Goal: Task Accomplishment & Management: Manage account settings

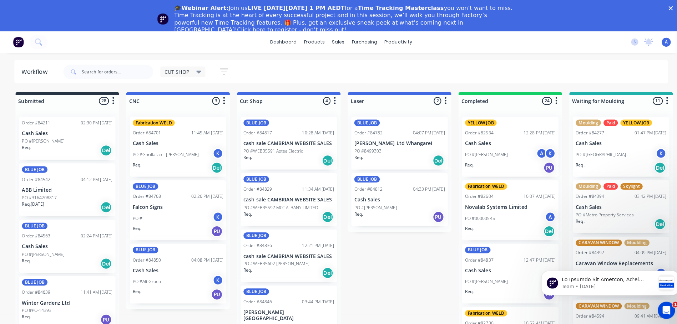
scroll to position [30, 0]
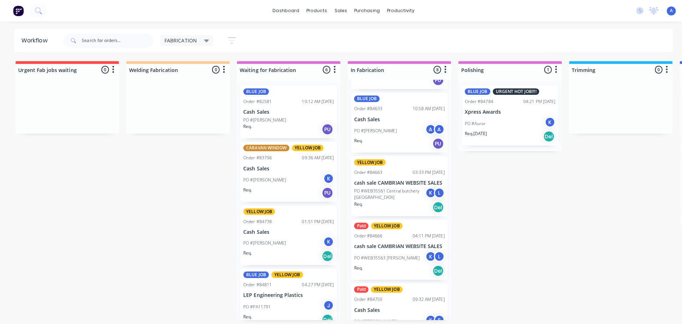
scroll to position [202, 0]
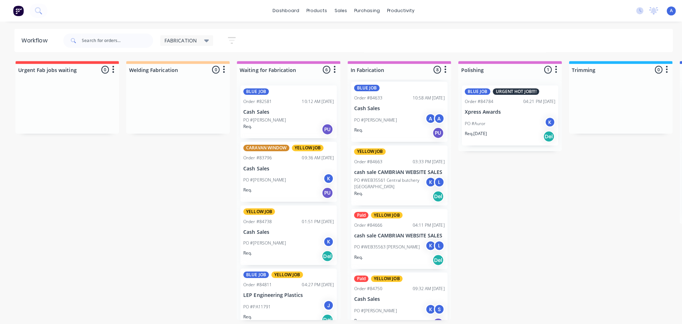
click at [400, 294] on div "Paid YELLOW JOB Order #84750 09:32 AM [DATE] Cash Sales PO #[PERSON_NAME] K S R…" at bounding box center [396, 301] width 96 height 60
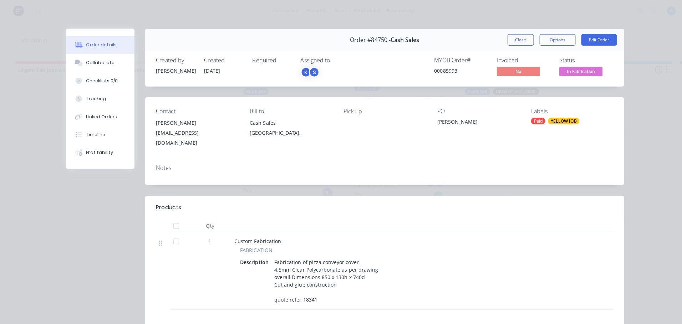
click at [582, 70] on span "In Fabrication" at bounding box center [576, 70] width 43 height 9
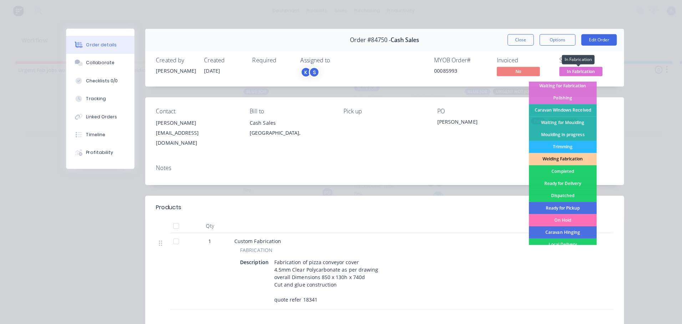
scroll to position [101, 0]
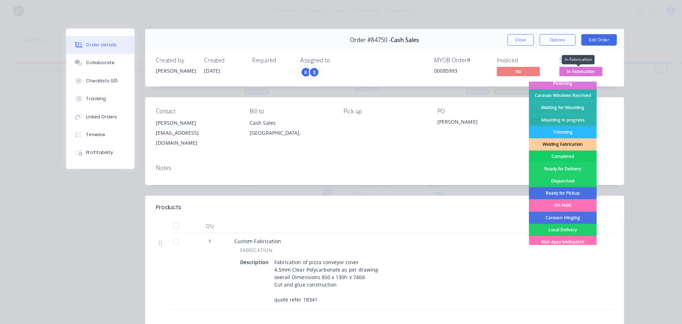
click at [562, 156] on div "Completed" at bounding box center [558, 155] width 67 height 12
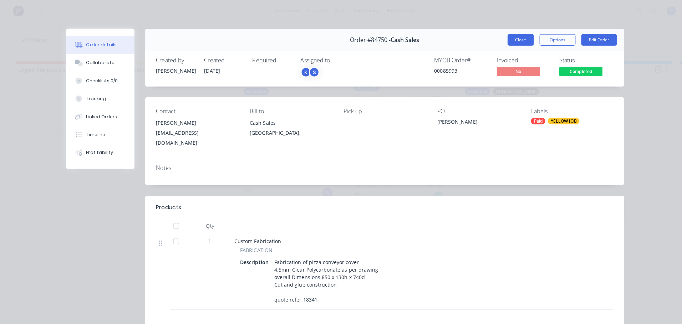
click at [510, 38] on button "Close" at bounding box center [517, 39] width 26 height 11
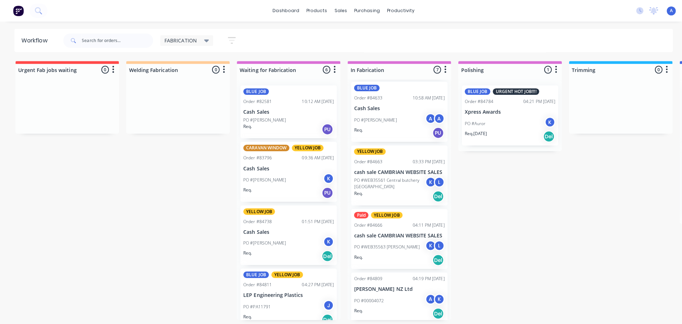
click at [321, 240] on div "K" at bounding box center [326, 240] width 11 height 11
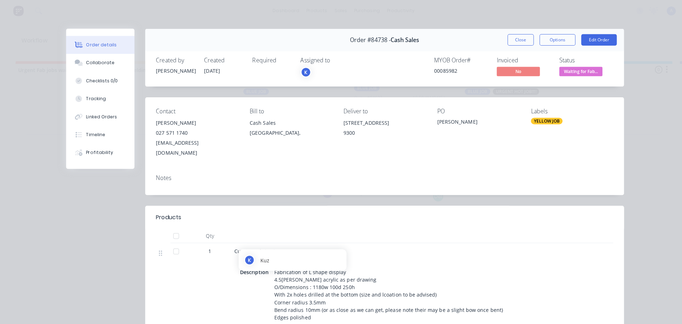
click at [302, 72] on div "K" at bounding box center [303, 71] width 11 height 11
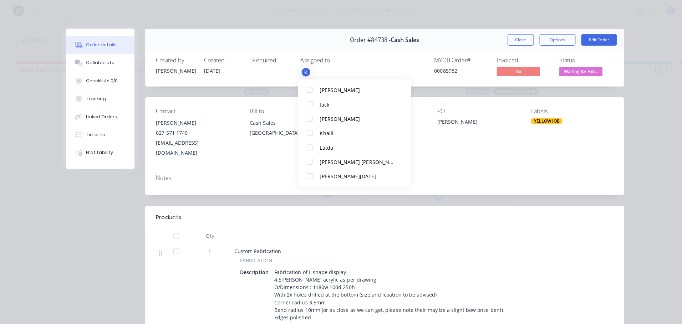
scroll to position [121, 0]
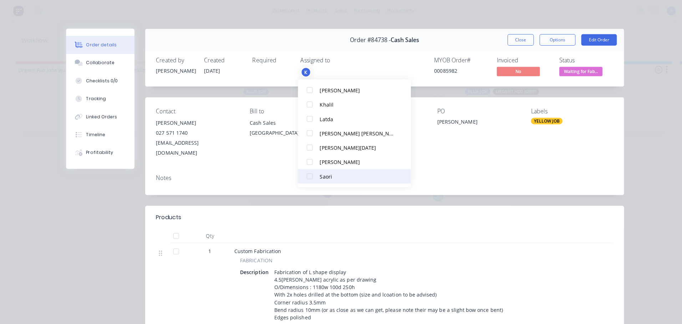
click at [309, 179] on div at bounding box center [307, 175] width 14 height 14
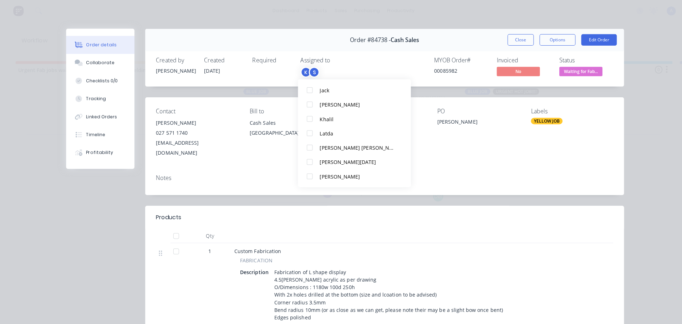
scroll to position [0, 0]
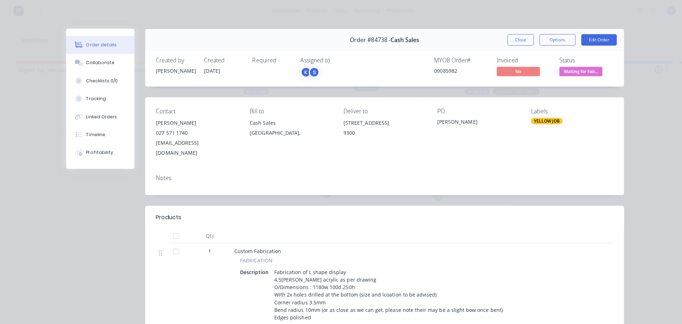
click at [587, 72] on span "Waiting for Fab..." at bounding box center [576, 70] width 43 height 9
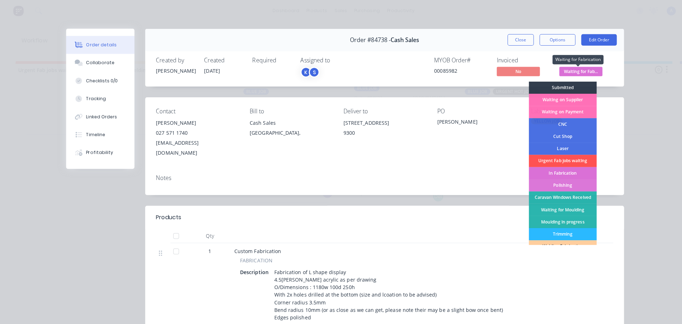
click at [574, 172] on div "In Fabrication" at bounding box center [558, 172] width 67 height 12
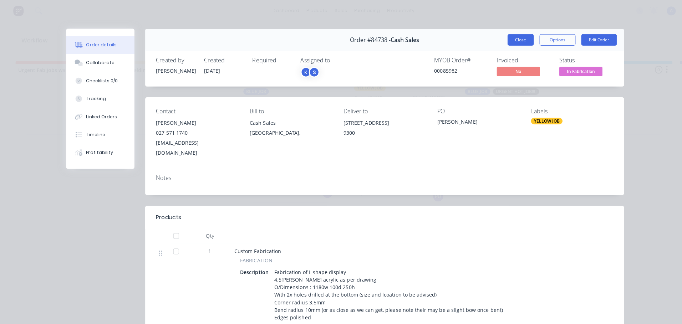
click at [512, 40] on button "Close" at bounding box center [517, 39] width 26 height 11
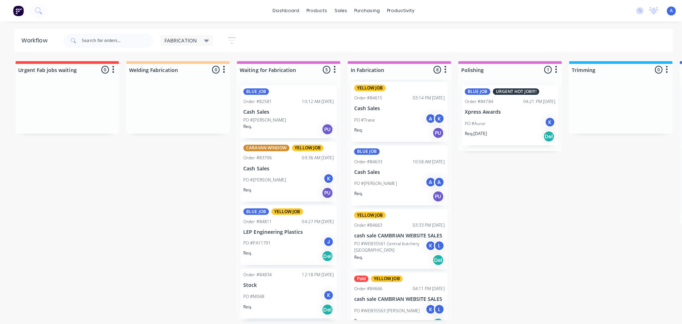
click at [321, 235] on div "J" at bounding box center [326, 240] width 11 height 11
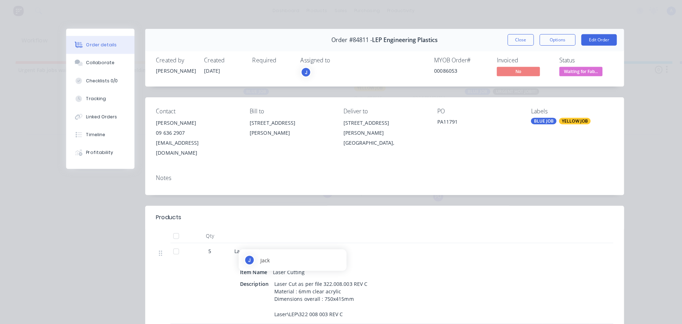
click at [304, 73] on div "J" at bounding box center [303, 71] width 11 height 11
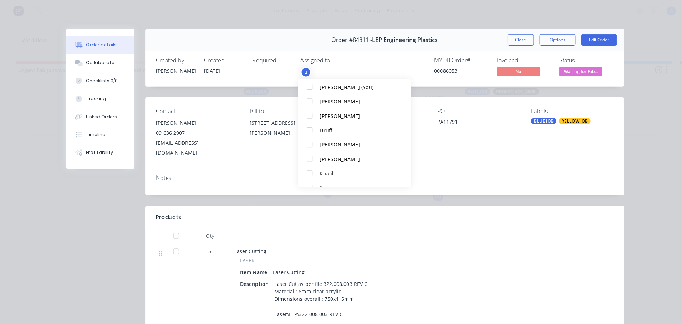
scroll to position [121, 0]
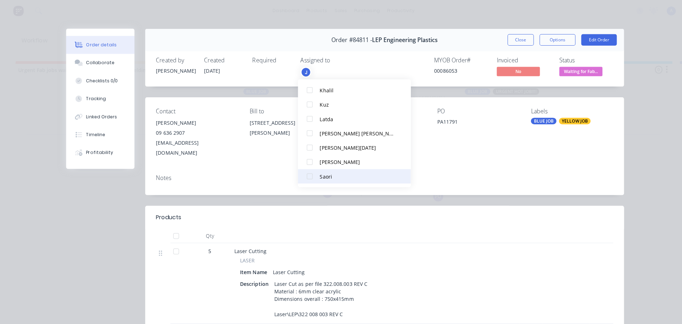
click at [305, 177] on div at bounding box center [307, 175] width 14 height 14
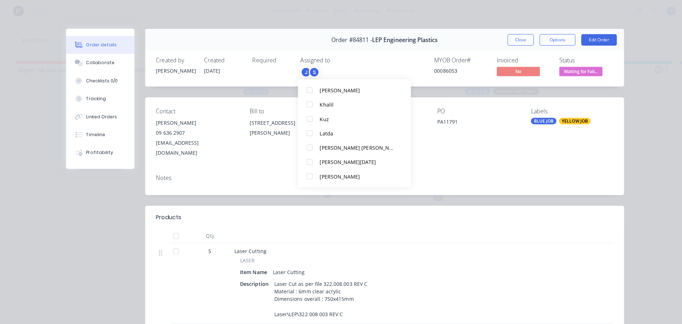
scroll to position [0, 0]
click at [583, 73] on span "Waiting for Fab..." at bounding box center [576, 70] width 43 height 9
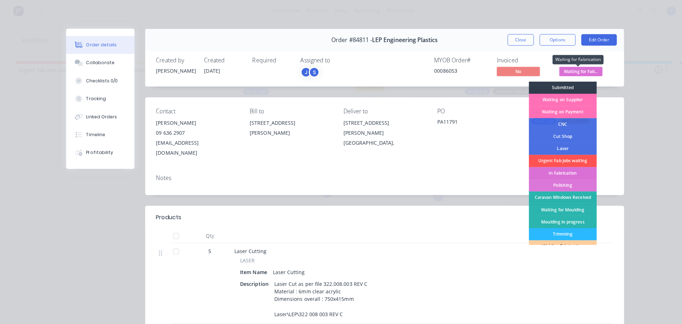
click at [574, 170] on div "In Fabrication" at bounding box center [558, 172] width 67 height 12
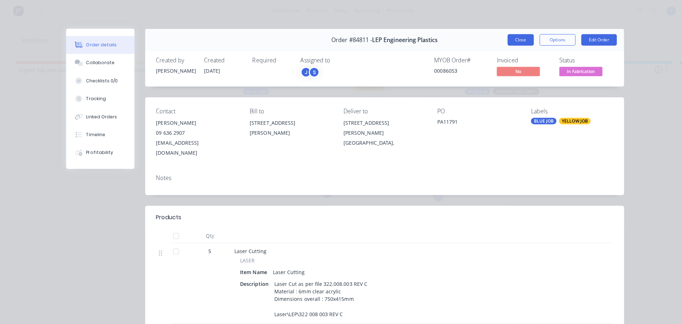
click at [514, 41] on button "Close" at bounding box center [517, 39] width 26 height 11
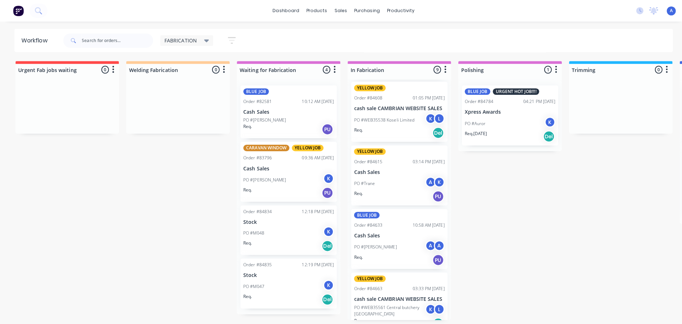
click at [189, 41] on span "FABRICATION" at bounding box center [179, 39] width 32 height 7
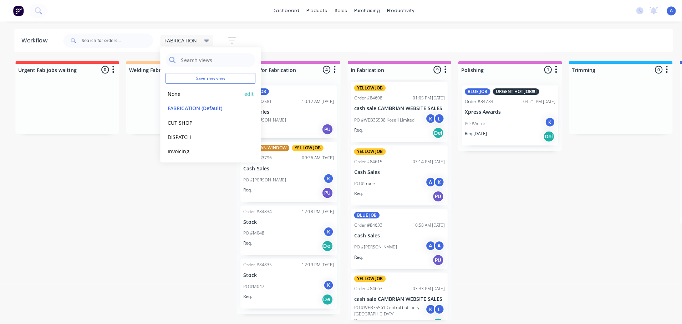
click at [184, 95] on button "None" at bounding box center [202, 93] width 76 height 8
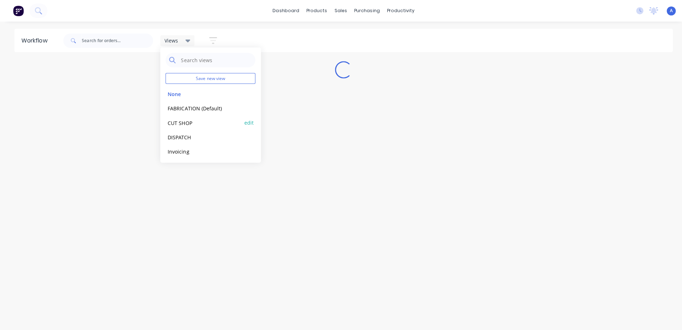
click at [189, 123] on button "CUT SHOP" at bounding box center [202, 122] width 76 height 8
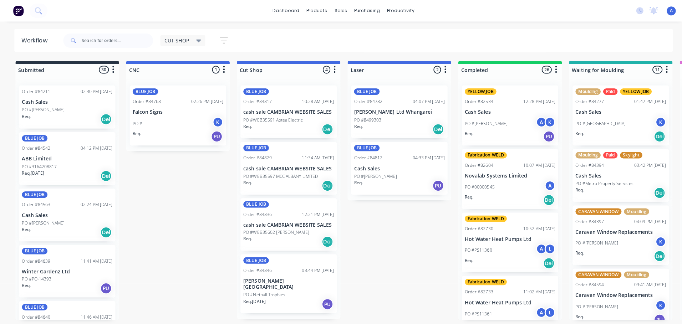
click at [290, 179] on div "Req. Del" at bounding box center [286, 184] width 90 height 12
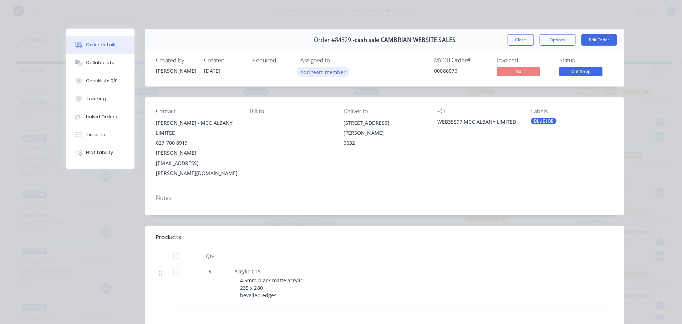
click at [327, 74] on button "Add team member" at bounding box center [320, 71] width 52 height 10
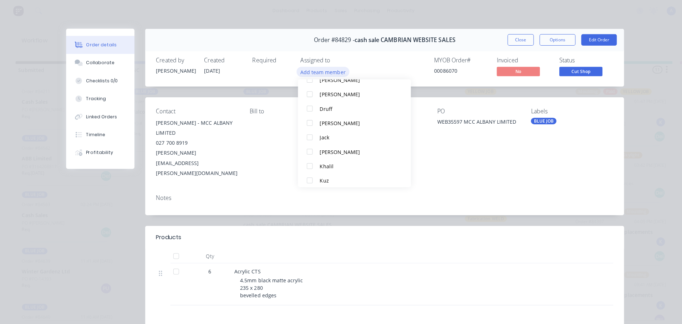
scroll to position [49, 0]
click at [335, 169] on button "Khalil" at bounding box center [352, 162] width 112 height 14
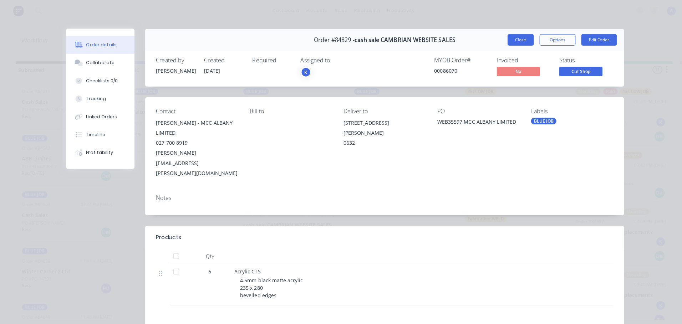
click at [514, 40] on button "Close" at bounding box center [517, 39] width 26 height 11
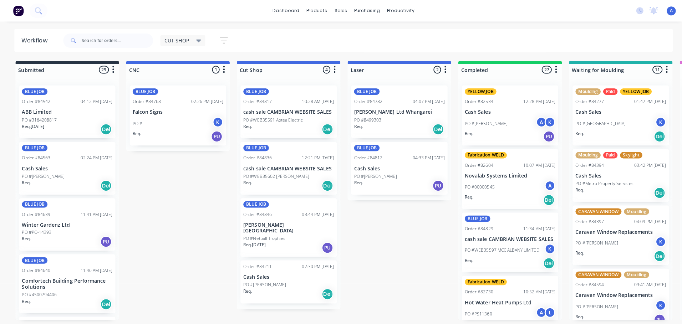
click at [281, 280] on div "PO #[PERSON_NAME]" at bounding box center [286, 283] width 90 height 6
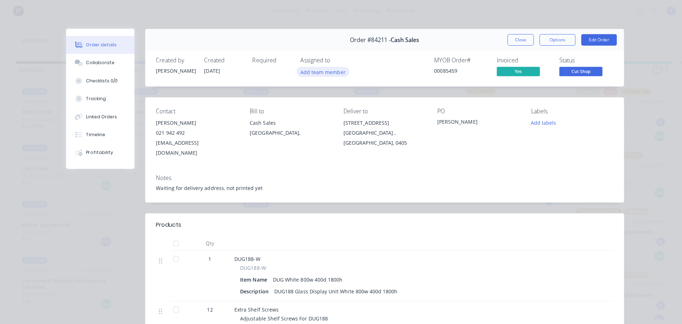
click at [325, 72] on button "Add team member" at bounding box center [320, 71] width 52 height 10
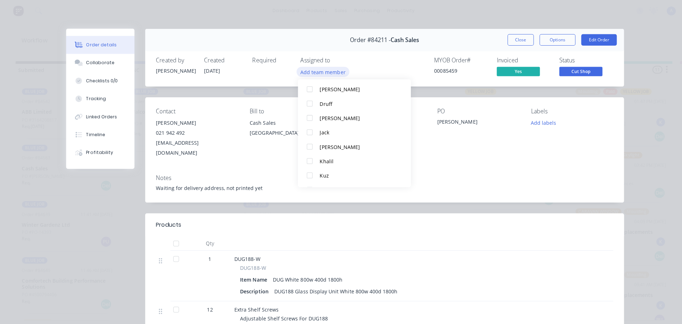
scroll to position [52, 0]
click at [328, 159] on div "Khalil" at bounding box center [354, 158] width 75 height 7
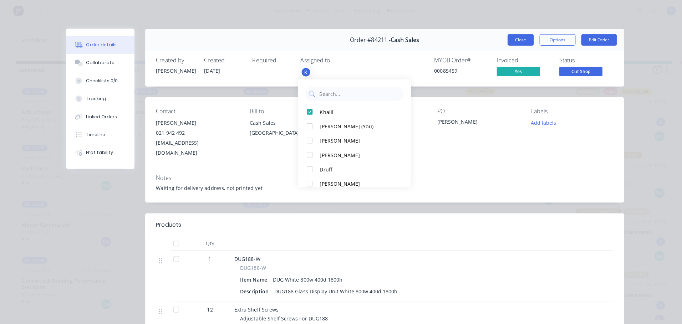
click at [514, 40] on button "Close" at bounding box center [517, 39] width 26 height 11
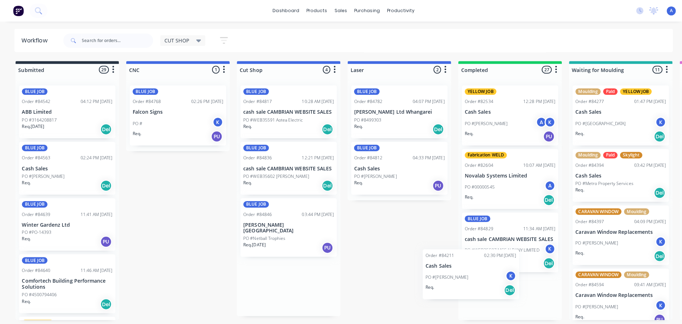
scroll to position [1, 0]
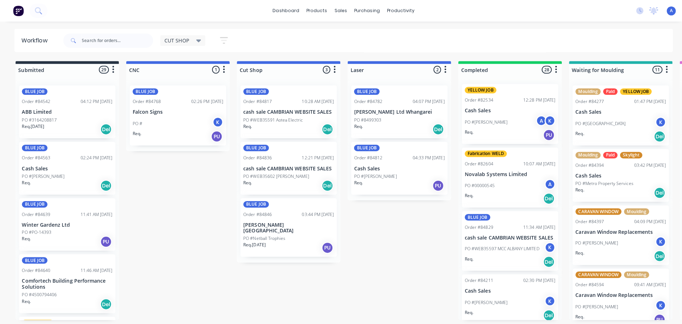
click at [199, 41] on icon at bounding box center [197, 40] width 5 height 8
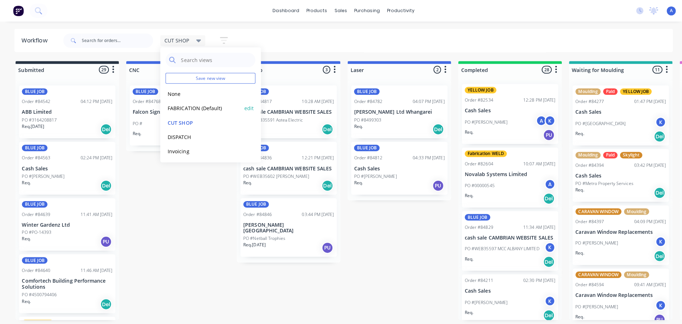
click at [227, 108] on button "FABRICATION (Default)" at bounding box center [202, 107] width 76 height 8
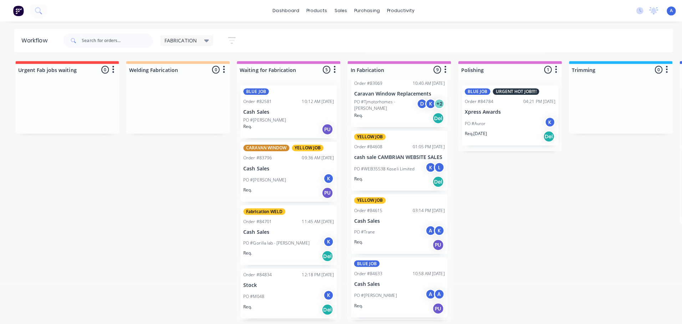
scroll to position [0, 0]
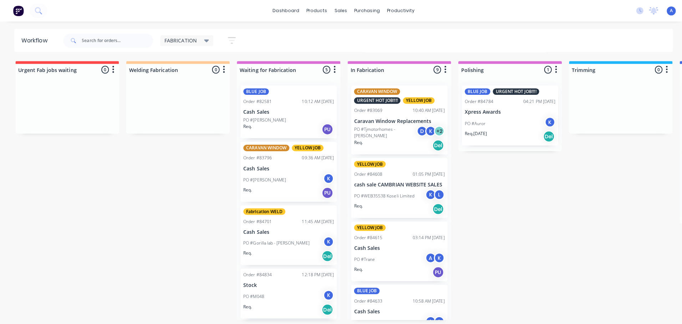
click at [393, 127] on div "PO #Tjmotorhomes - [PERSON_NAME] + 2" at bounding box center [396, 132] width 90 height 14
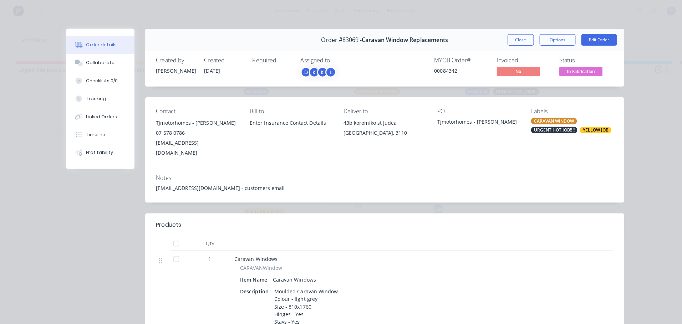
click at [326, 71] on div "L" at bounding box center [328, 71] width 11 height 11
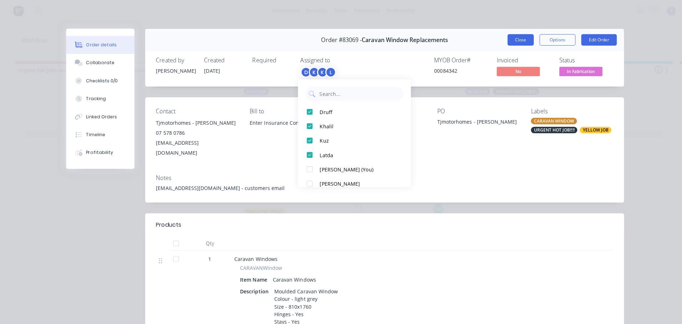
click at [512, 39] on button "Close" at bounding box center [517, 39] width 26 height 11
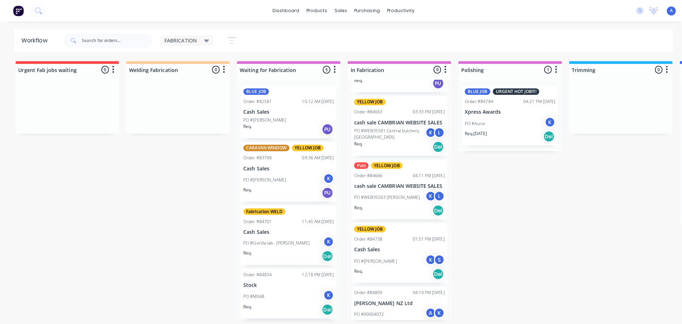
scroll to position [256, 0]
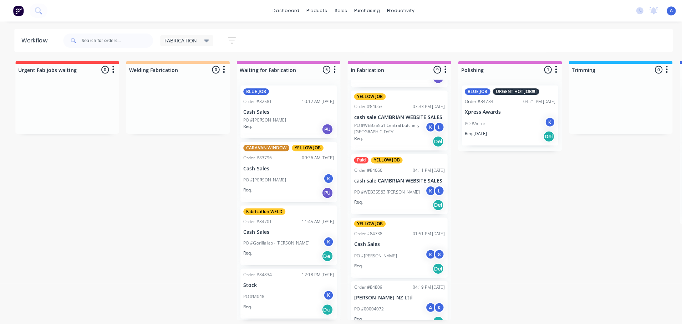
click at [422, 249] on div "K" at bounding box center [427, 252] width 11 height 11
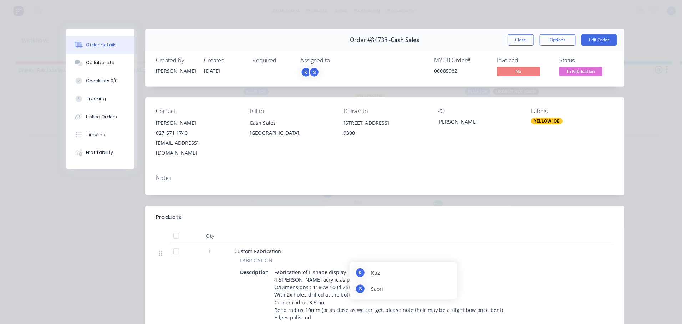
click at [586, 72] on span "In Fabrication" at bounding box center [576, 70] width 43 height 9
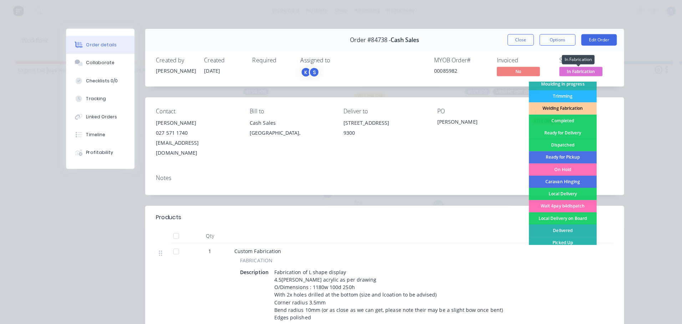
scroll to position [138, 0]
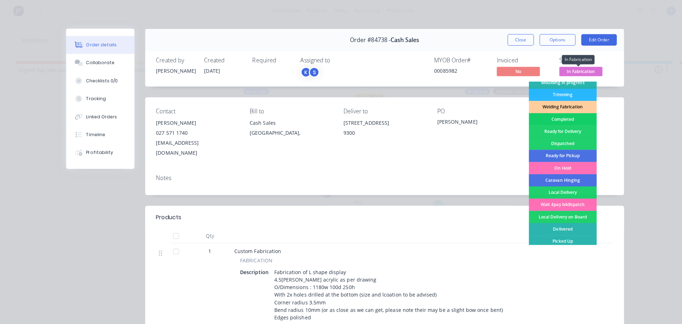
click at [561, 118] on div "Completed" at bounding box center [558, 118] width 67 height 12
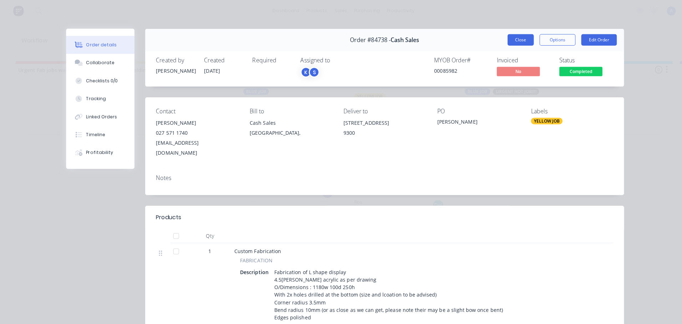
click at [513, 41] on button "Close" at bounding box center [517, 39] width 26 height 11
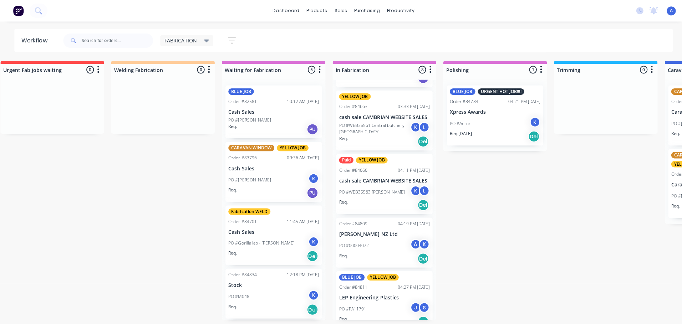
scroll to position [0, 0]
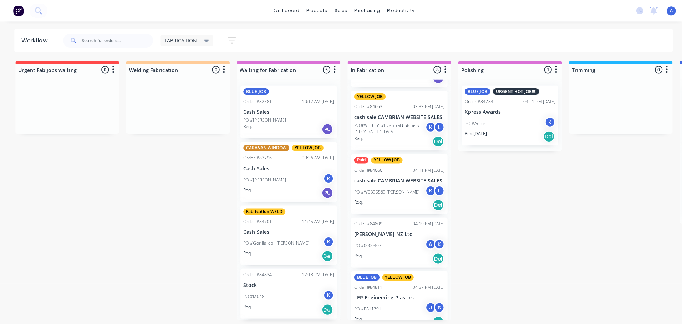
click at [201, 38] on div "FABRICATION" at bounding box center [185, 40] width 44 height 6
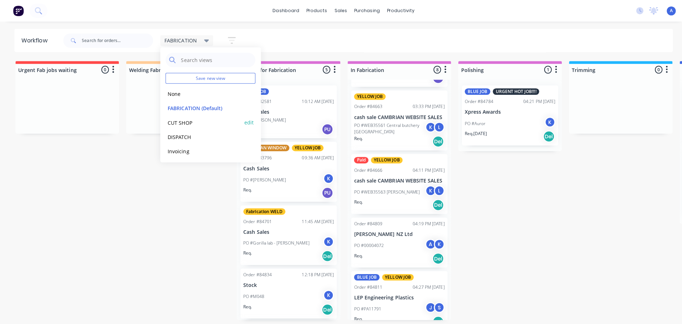
click at [190, 123] on button "CUT SHOP" at bounding box center [202, 122] width 76 height 8
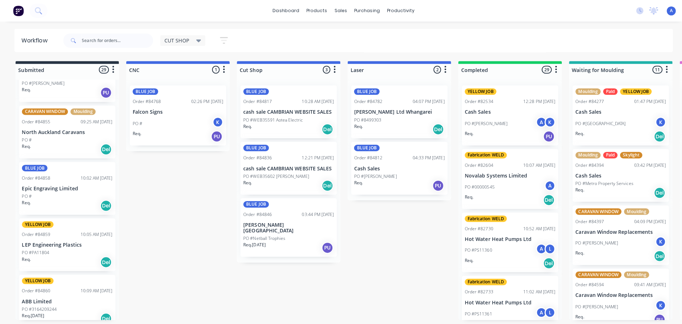
scroll to position [1179, 0]
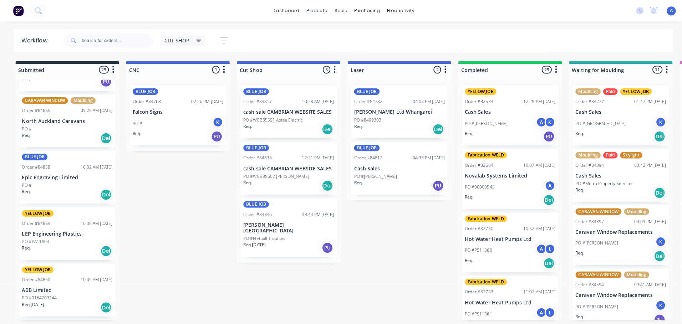
click at [77, 187] on div "Req. Del" at bounding box center [67, 193] width 90 height 12
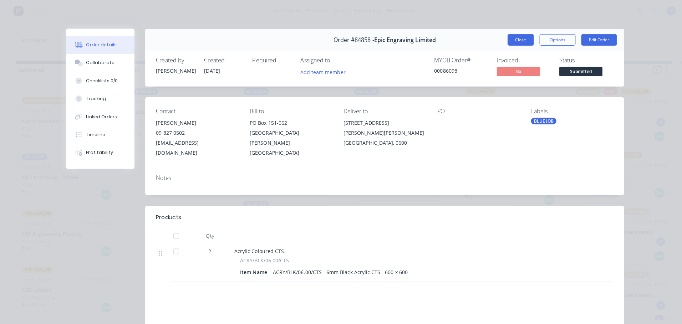
click at [511, 44] on button "Close" at bounding box center [517, 39] width 26 height 11
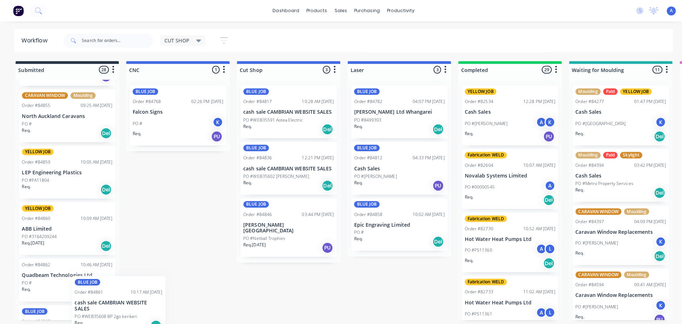
scroll to position [1186, 0]
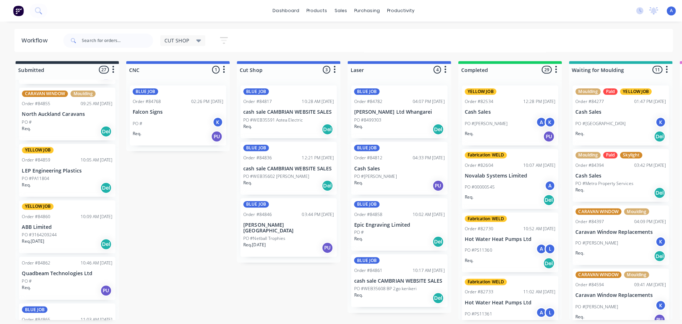
click at [389, 296] on div "Req. Del" at bounding box center [396, 296] width 90 height 12
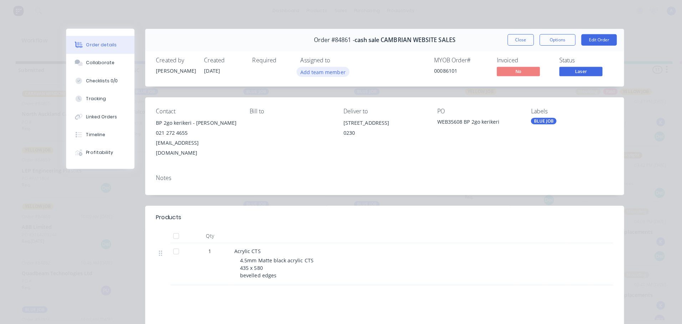
click at [333, 72] on button "Add team member" at bounding box center [320, 71] width 52 height 10
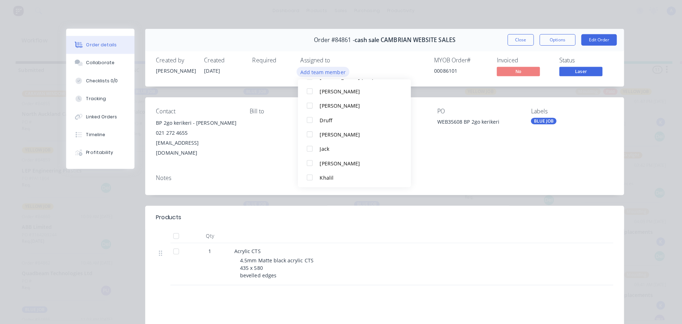
scroll to position [36, 0]
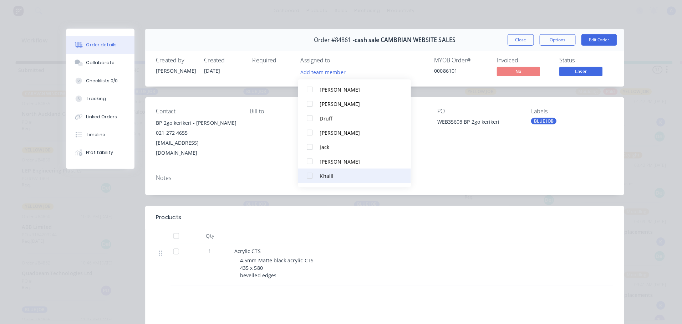
click at [326, 179] on button "Khalil" at bounding box center [352, 174] width 112 height 14
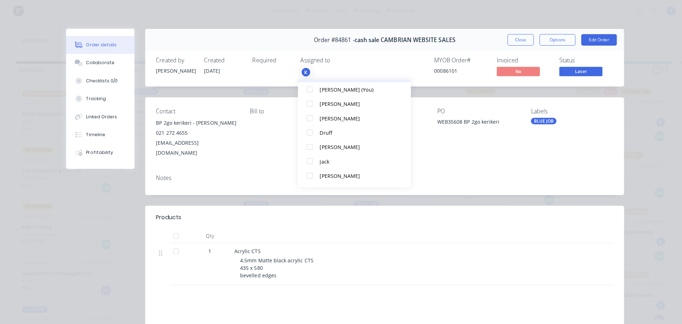
scroll to position [0, 0]
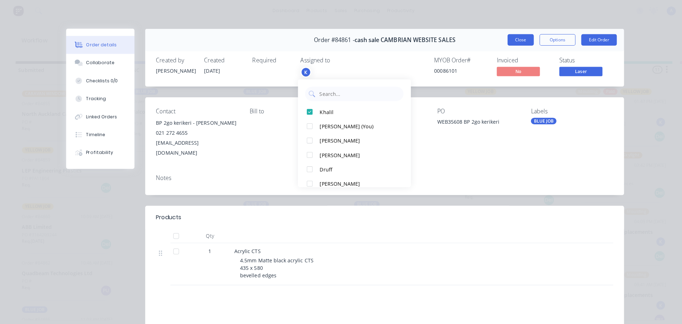
click at [514, 40] on button "Close" at bounding box center [517, 39] width 26 height 11
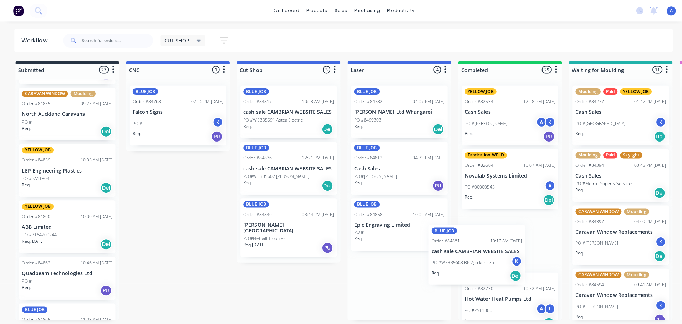
scroll to position [0, 0]
